Goal: Task Accomplishment & Management: Manage account settings

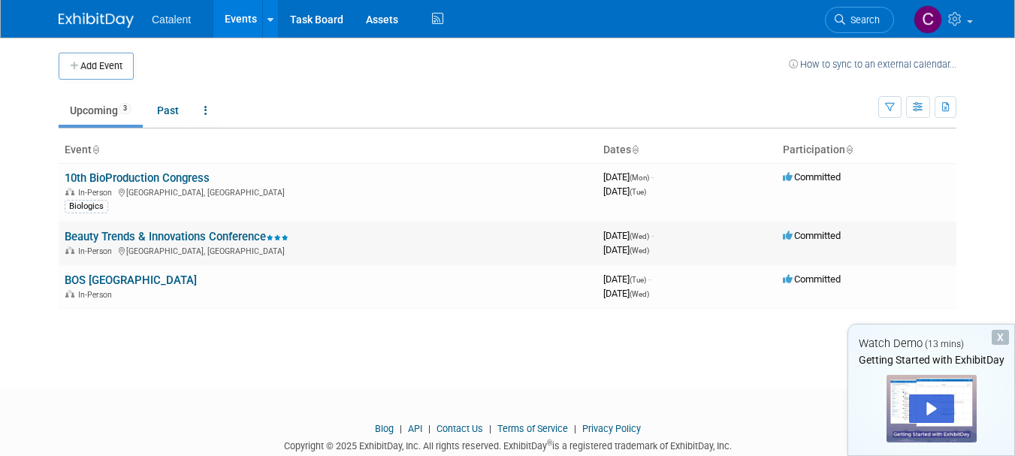
click at [172, 240] on link "Beauty Trends & Innovations Conference" at bounding box center [177, 237] width 224 height 14
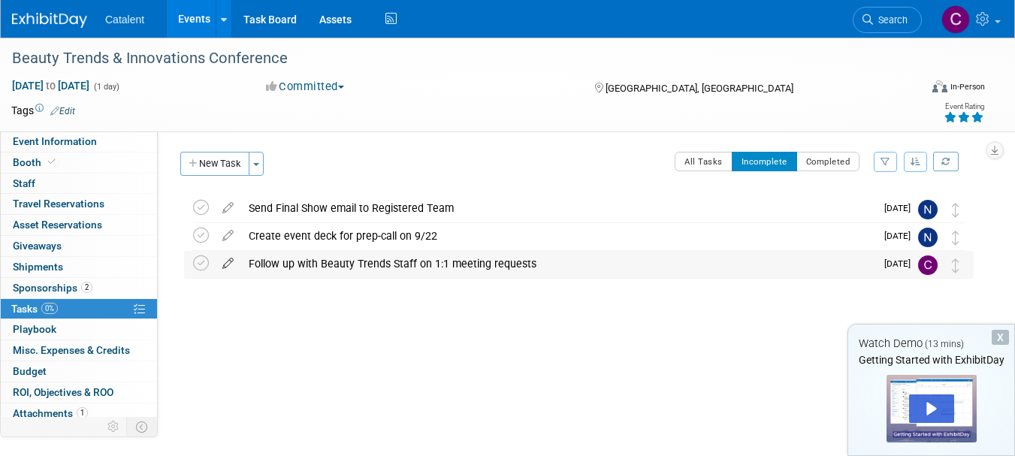
click at [227, 265] on icon at bounding box center [228, 260] width 26 height 19
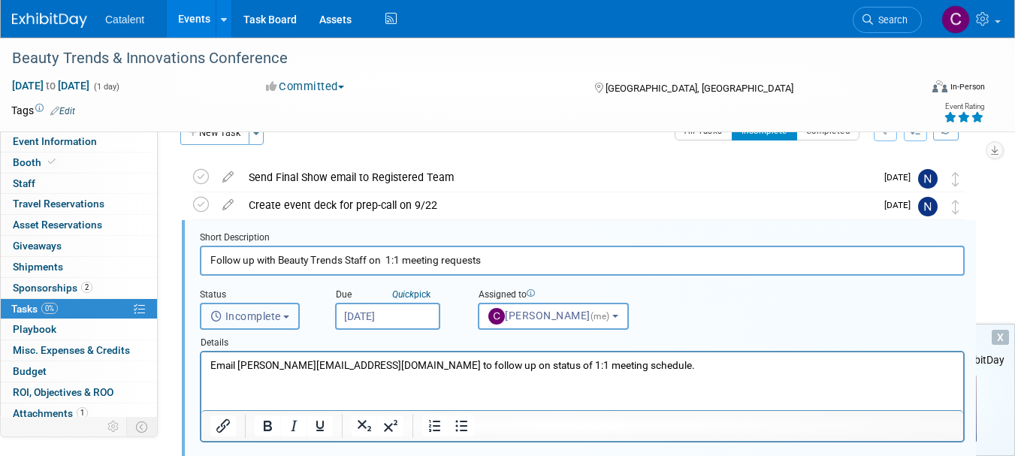
click at [287, 318] on b "button" at bounding box center [286, 317] width 6 height 3
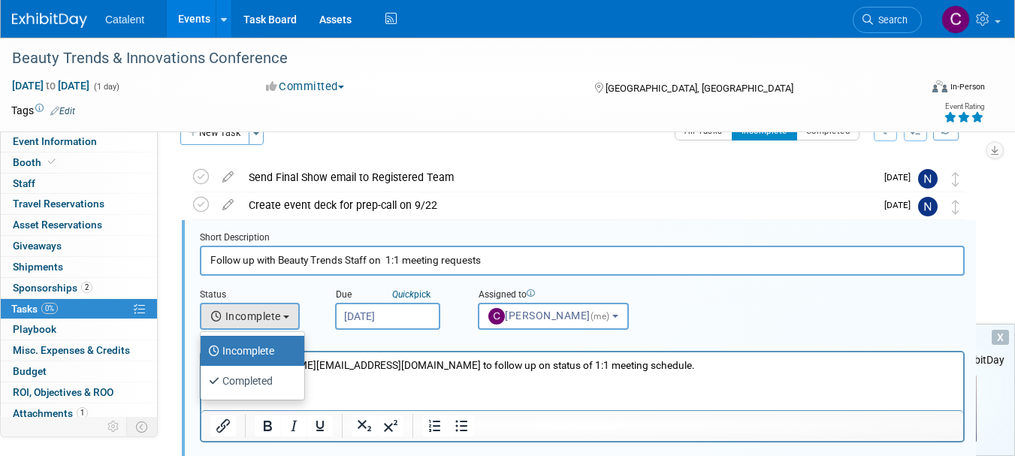
click at [172, 281] on div "Beauty Trends & Innovations Conference England, United Kingdom Sep 24, 2025 to …" at bounding box center [571, 425] width 805 height 530
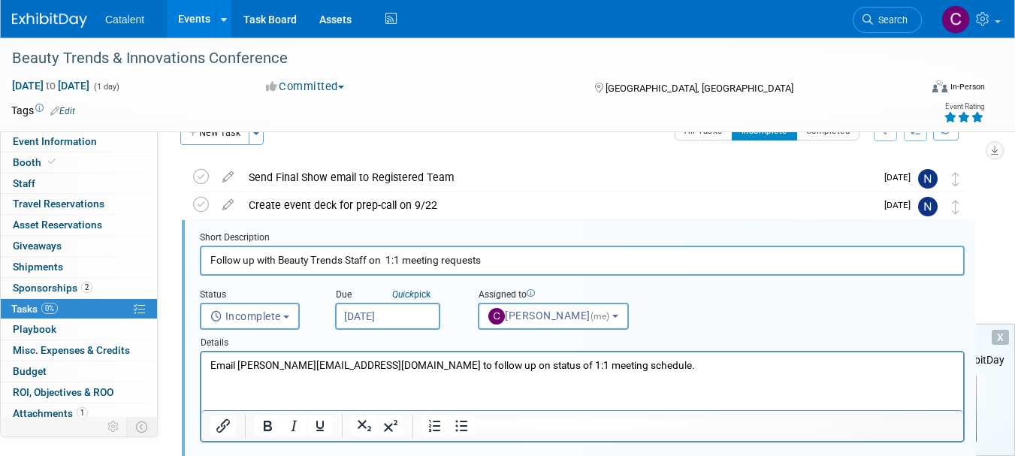
click at [519, 262] on input "Follow up with Beauty Trends Staff on 1:1 meeting requests" at bounding box center [582, 260] width 765 height 29
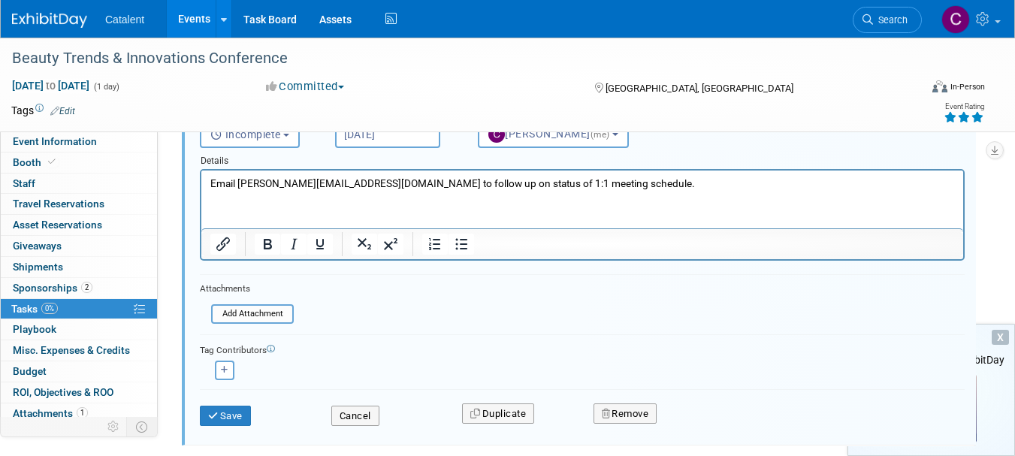
scroll to position [241, 0]
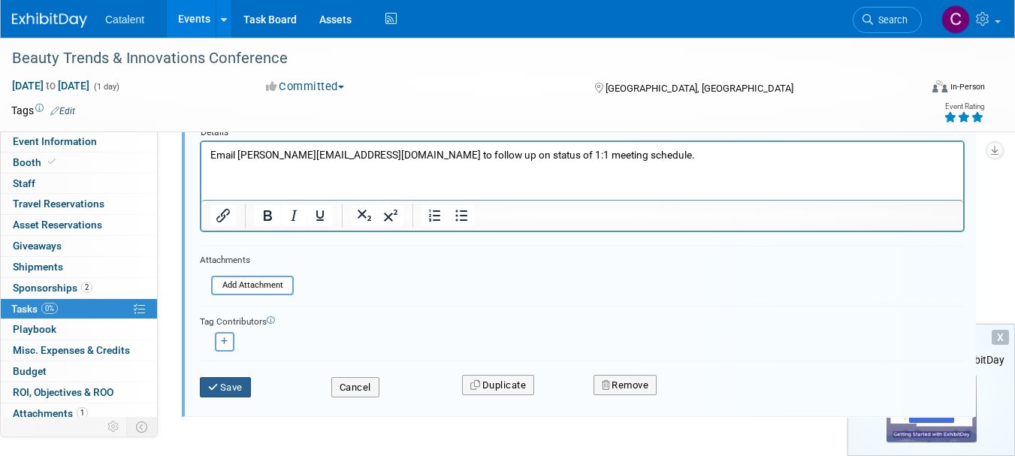
type input "Follow up with Beauty Trends Staff on 1:1 meeting requests (chased 12/09)"
click at [234, 389] on button "Save" at bounding box center [225, 387] width 51 height 21
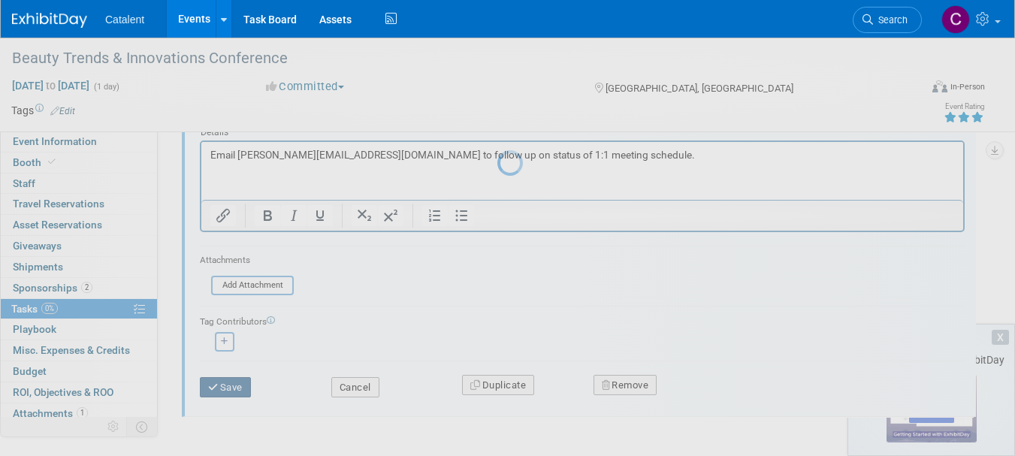
scroll to position [19, 0]
